Goal: Task Accomplishment & Management: Use online tool/utility

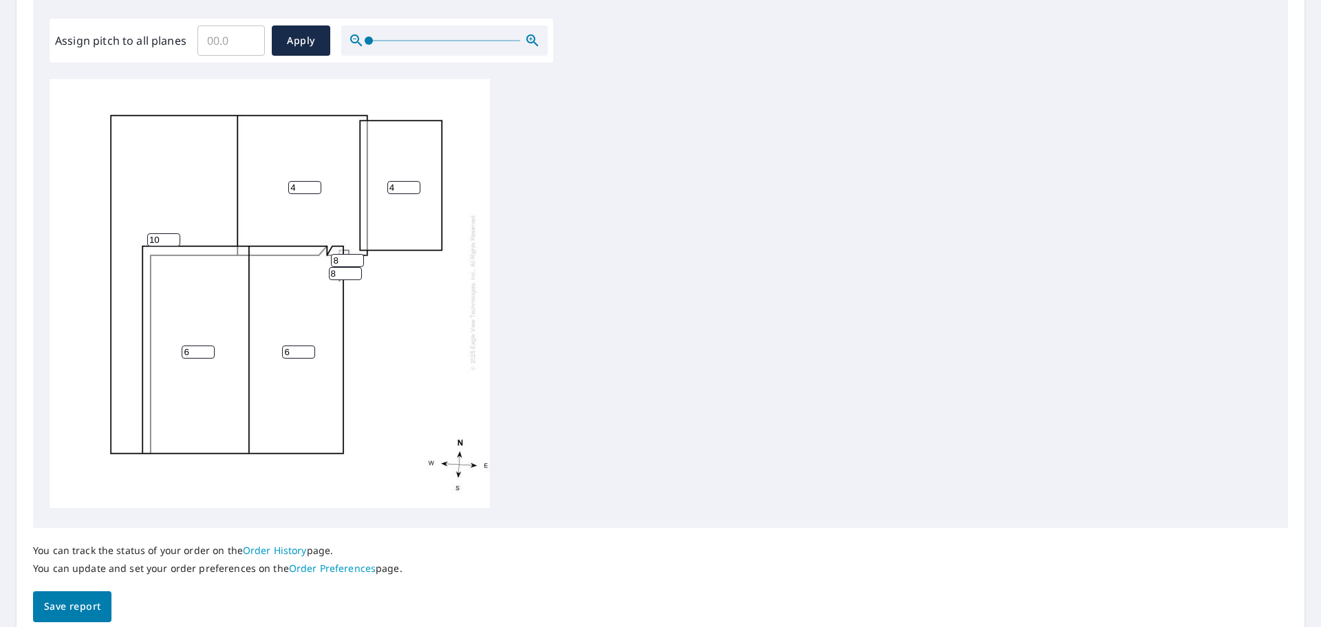
scroll to position [462, 0]
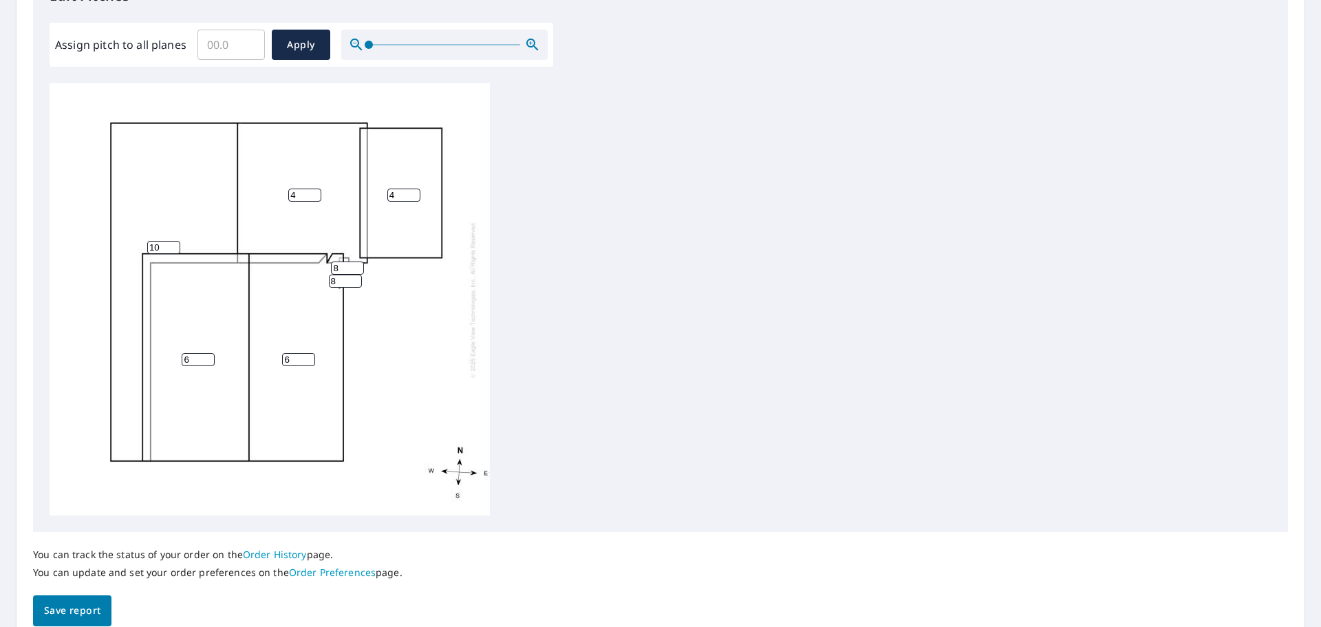
scroll to position [462, 0]
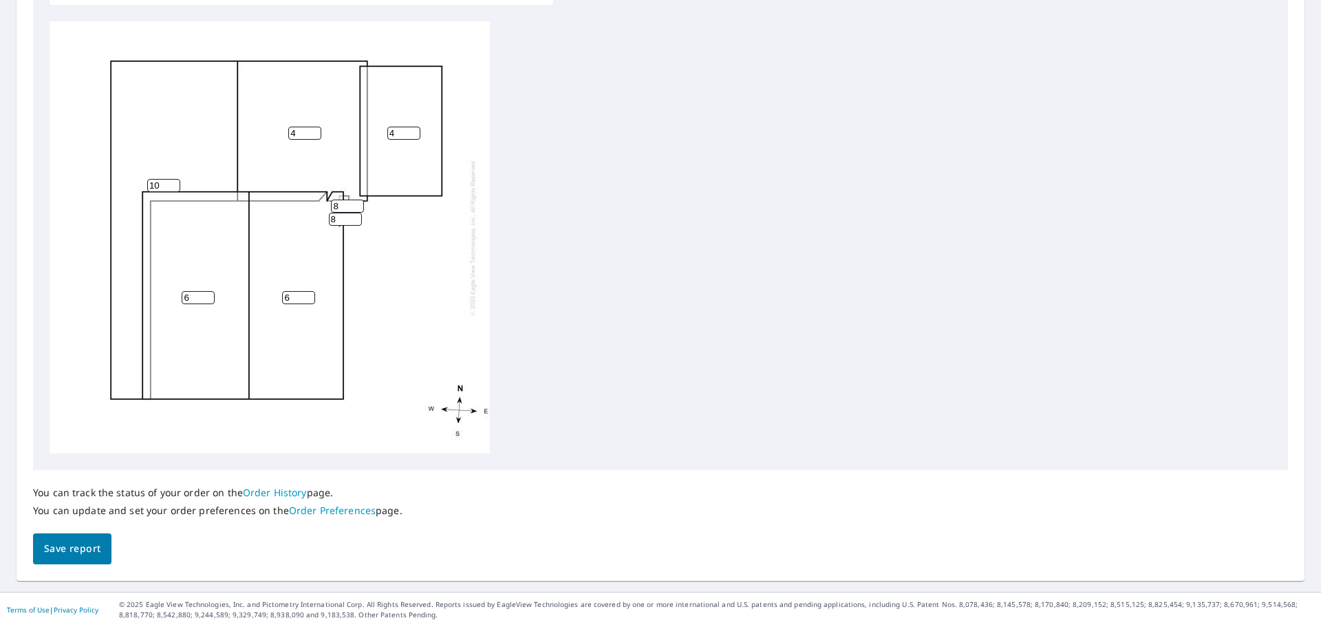
click at [81, 547] on span "Save report" at bounding box center [72, 548] width 56 height 17
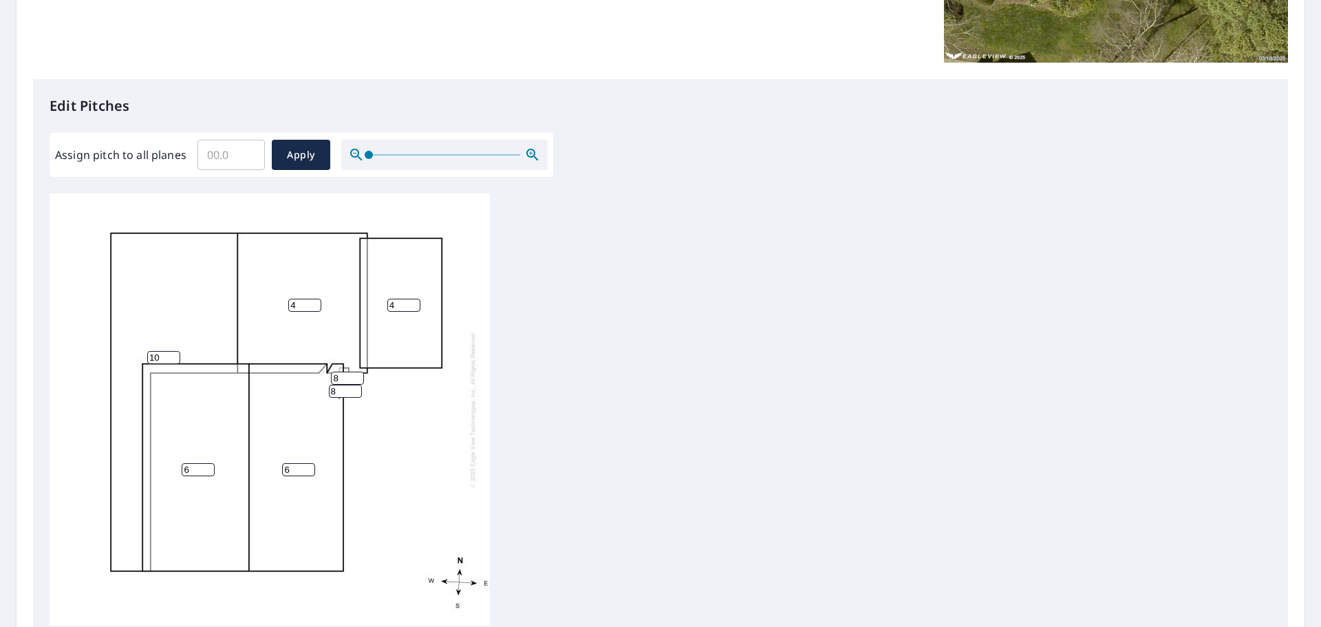
scroll to position [0, 0]
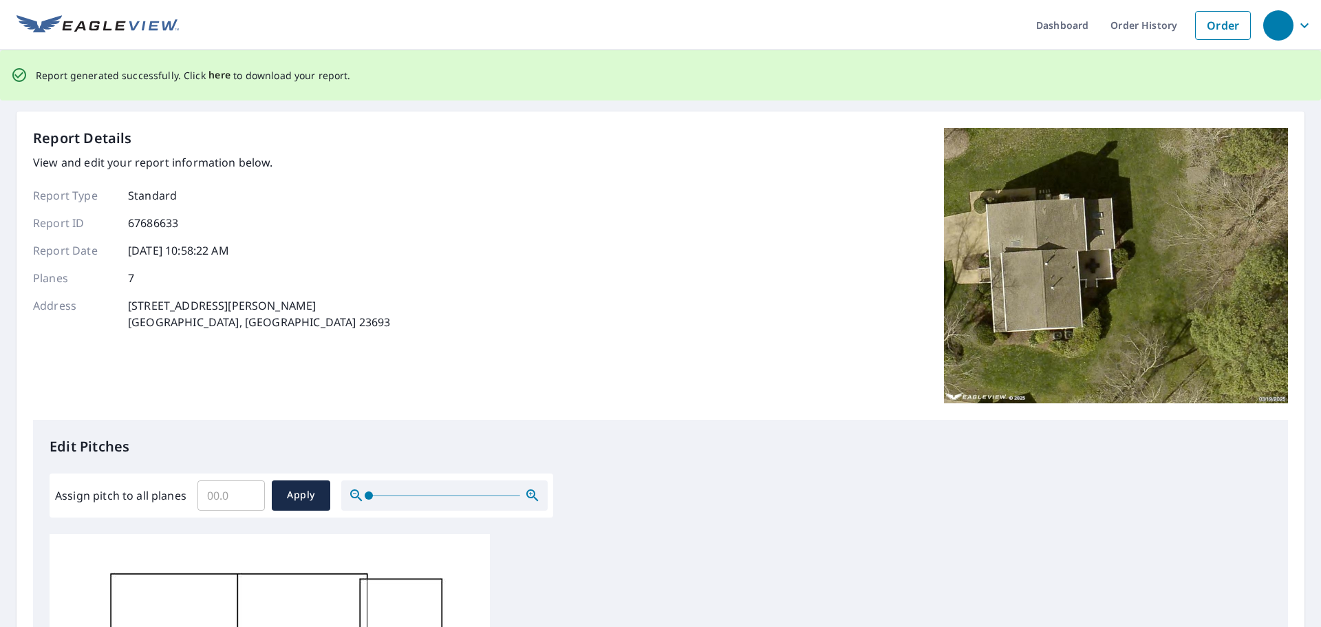
click at [213, 70] on span "here" at bounding box center [220, 75] width 23 height 17
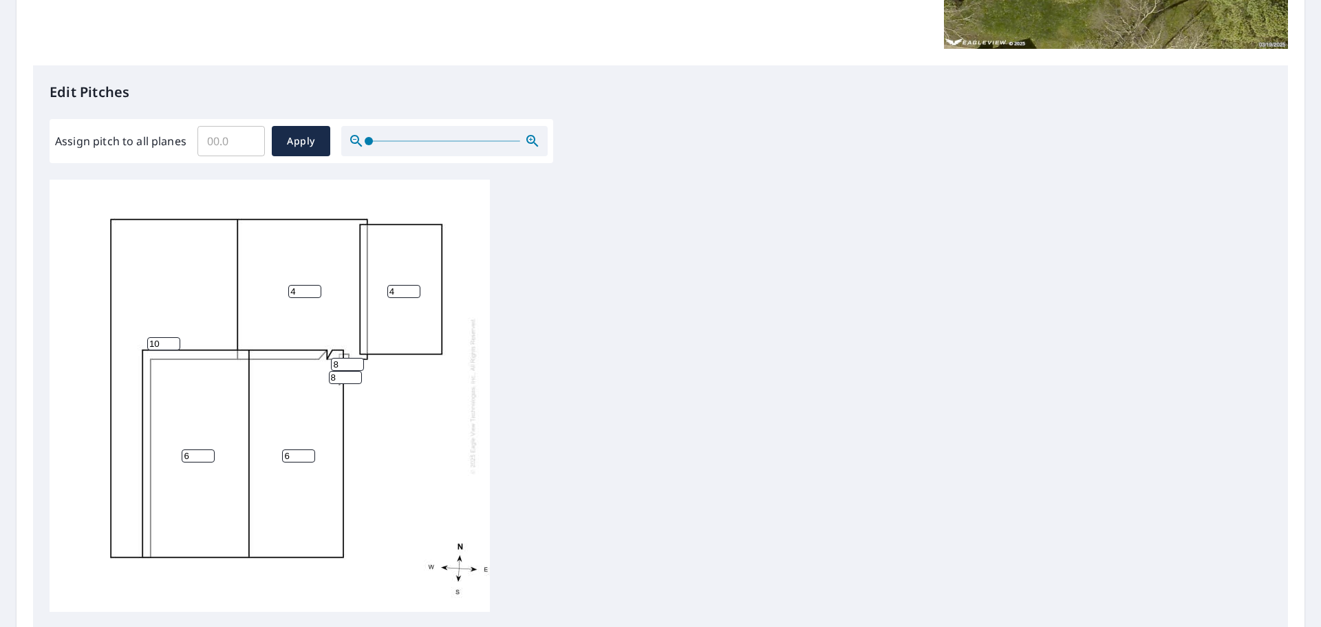
scroll to position [462, 0]
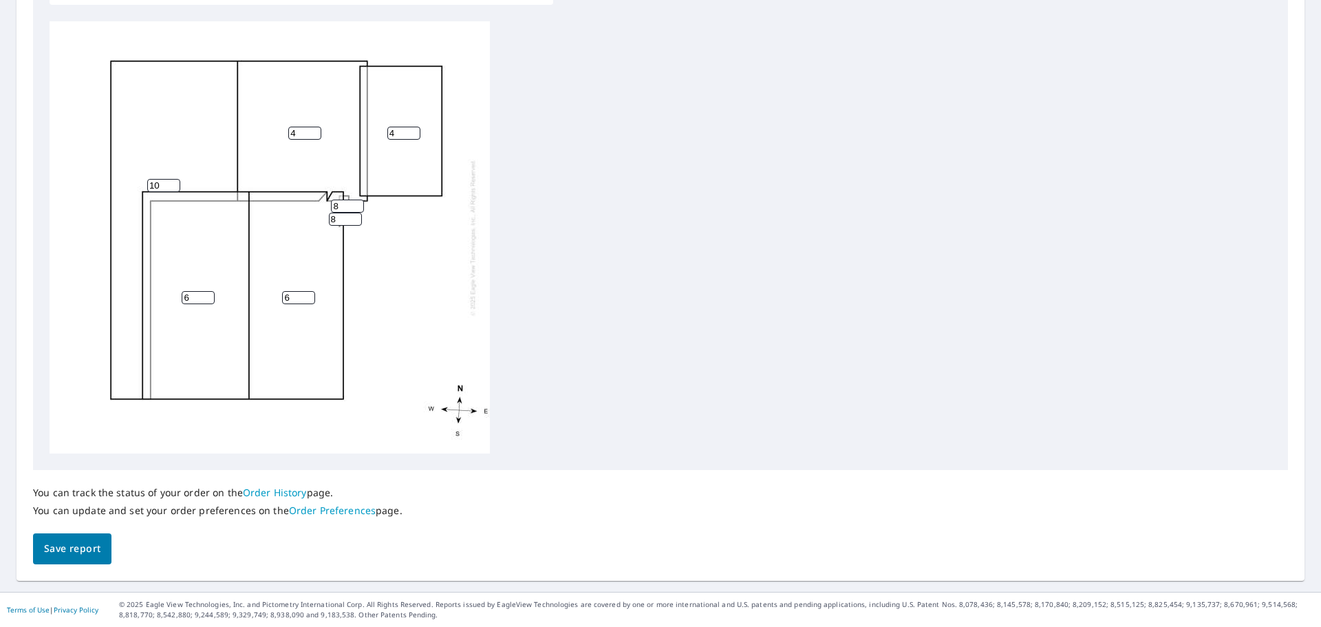
click at [89, 535] on button "Save report" at bounding box center [72, 548] width 78 height 31
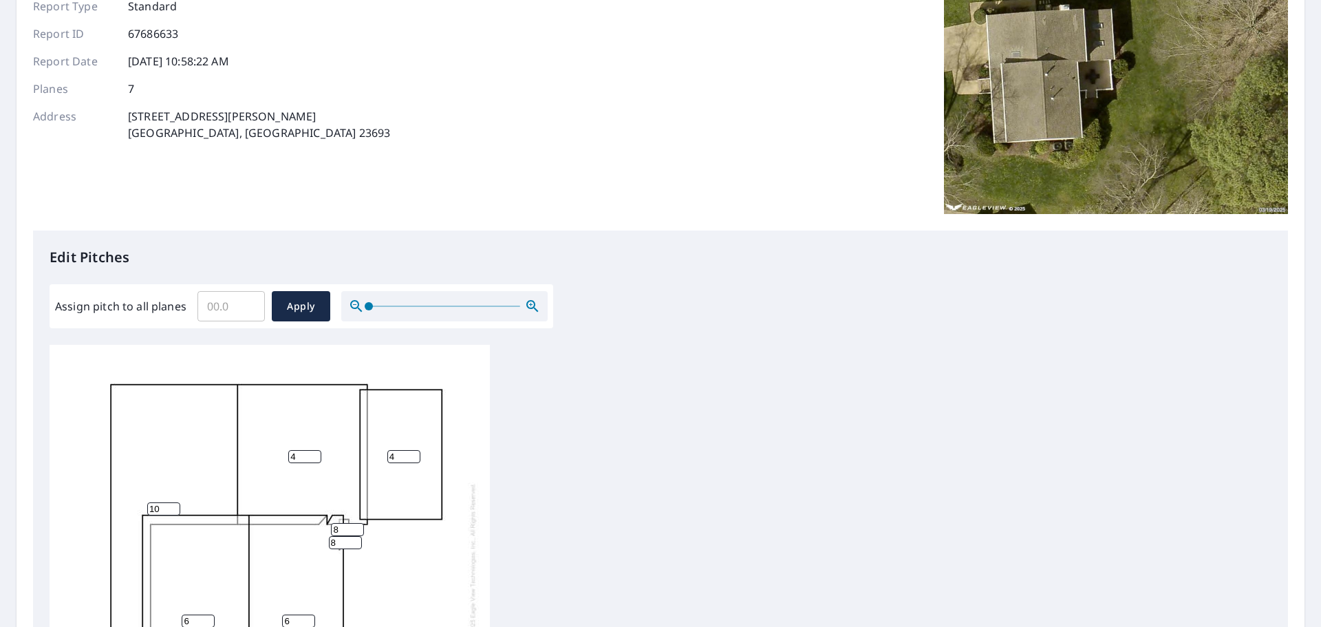
scroll to position [0, 0]
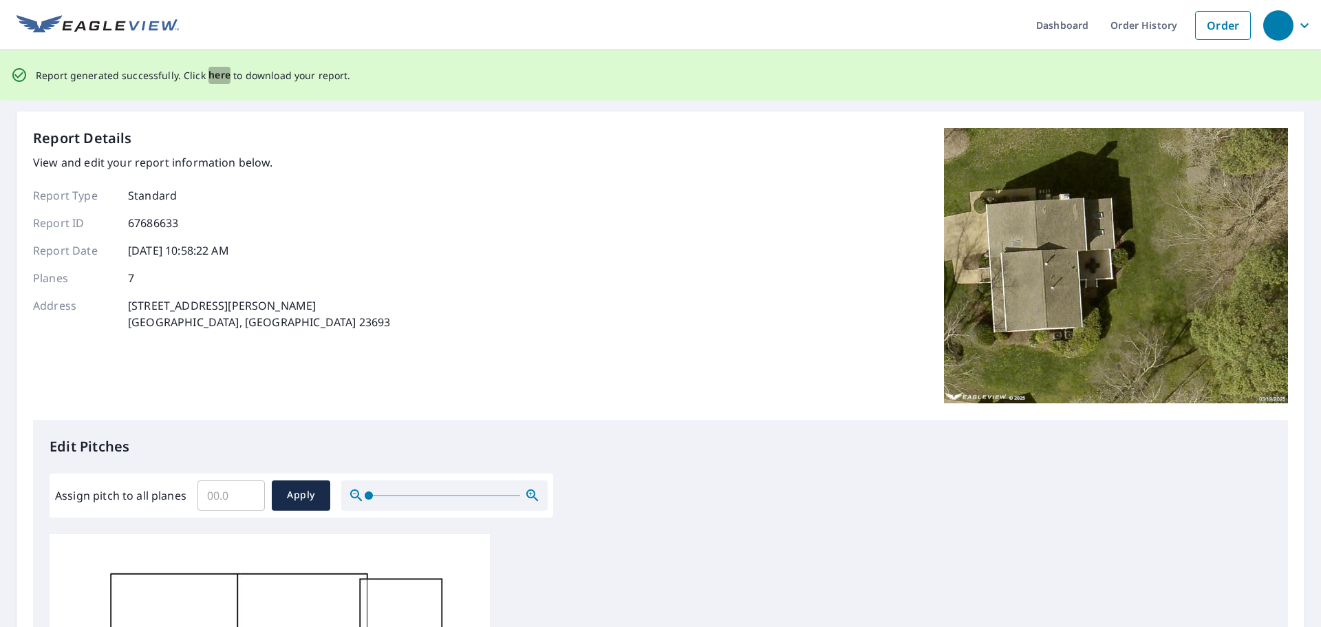
click at [219, 75] on span "here" at bounding box center [220, 75] width 23 height 17
